Goal: Task Accomplishment & Management: Manage account settings

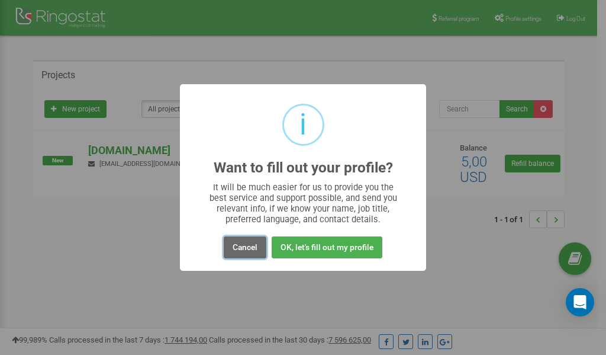
click at [244, 244] on button "Cancel" at bounding box center [245, 247] width 43 height 22
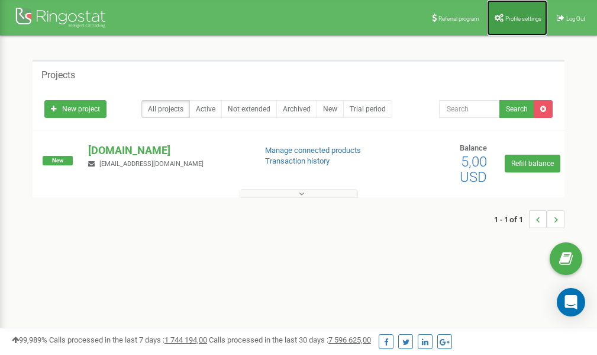
click at [515, 21] on link "Profile settings" at bounding box center [517, 18] width 60 height 36
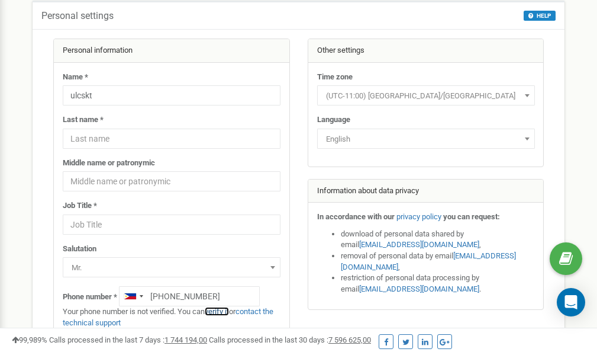
click at [221, 311] on link "verify it" at bounding box center [217, 311] width 24 height 9
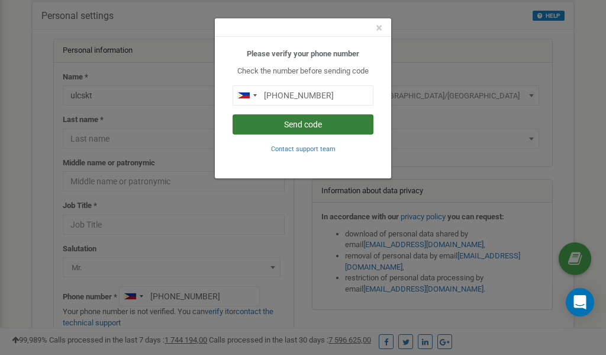
click at [309, 121] on button "Send code" at bounding box center [303, 124] width 141 height 20
